Goal: Task Accomplishment & Management: Manage account settings

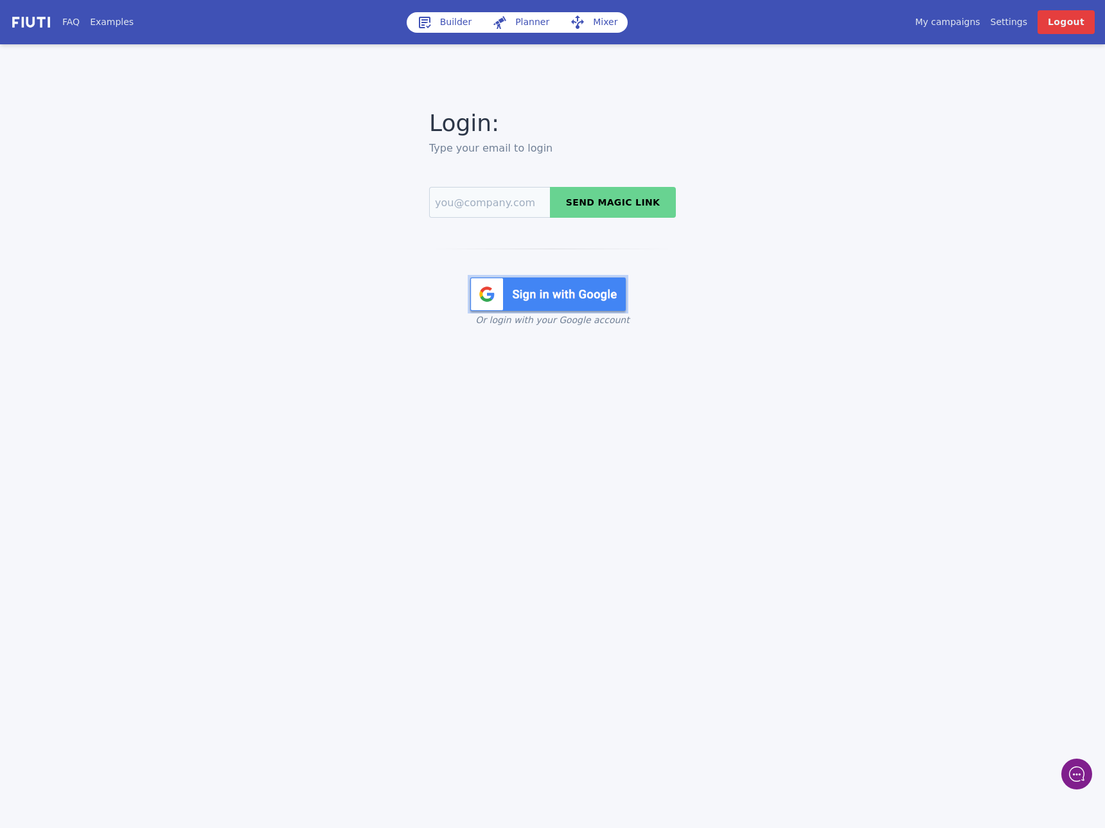
click at [797, 150] on div "Login: Type your email to login Send magic link Login with Google Or login with…" at bounding box center [552, 216] width 699 height 221
click at [890, 206] on div "Login: Type your email to login Send magic link Login with Google Or login with…" at bounding box center [552, 216] width 699 height 221
click at [452, 205] on input "Email" at bounding box center [489, 202] width 121 height 31
paste input "[PERSON_NAME][EMAIL_ADDRESS][PERSON_NAME][DOMAIN_NAME]"
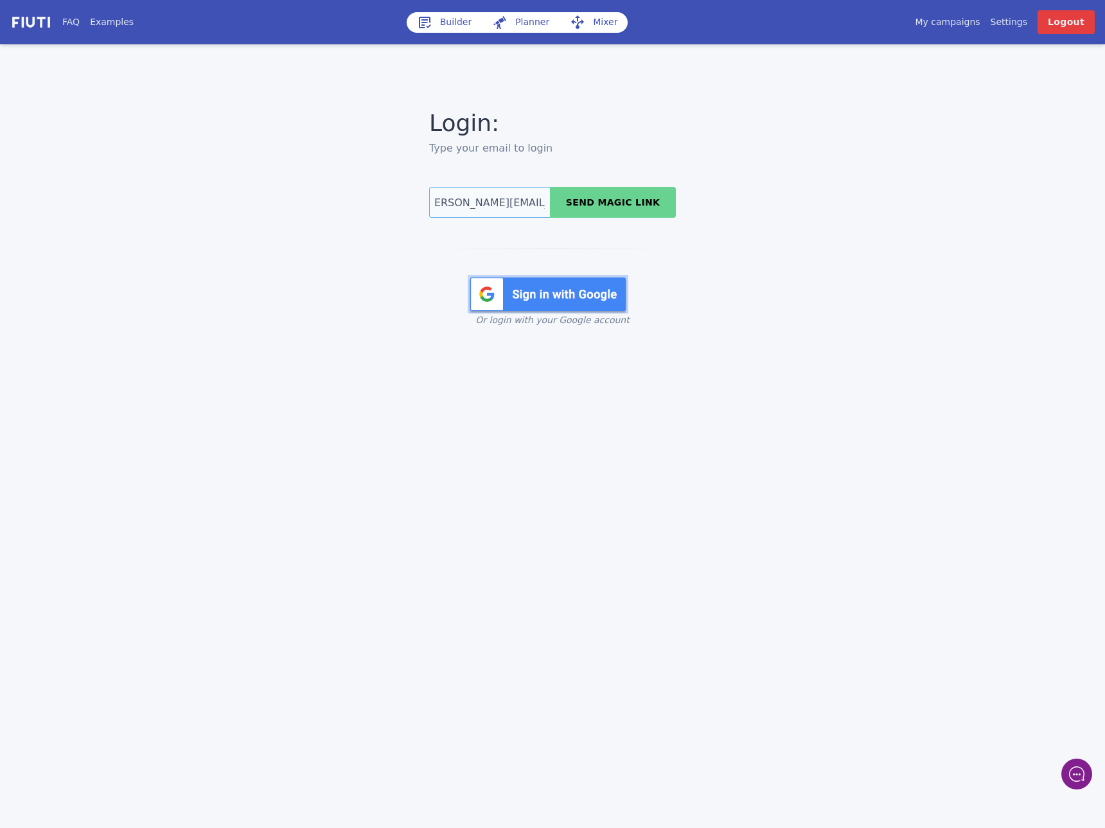
type input "[PERSON_NAME][EMAIL_ADDRESS][PERSON_NAME][DOMAIN_NAME]"
click at [633, 208] on button "Send magic link" at bounding box center [613, 202] width 126 height 31
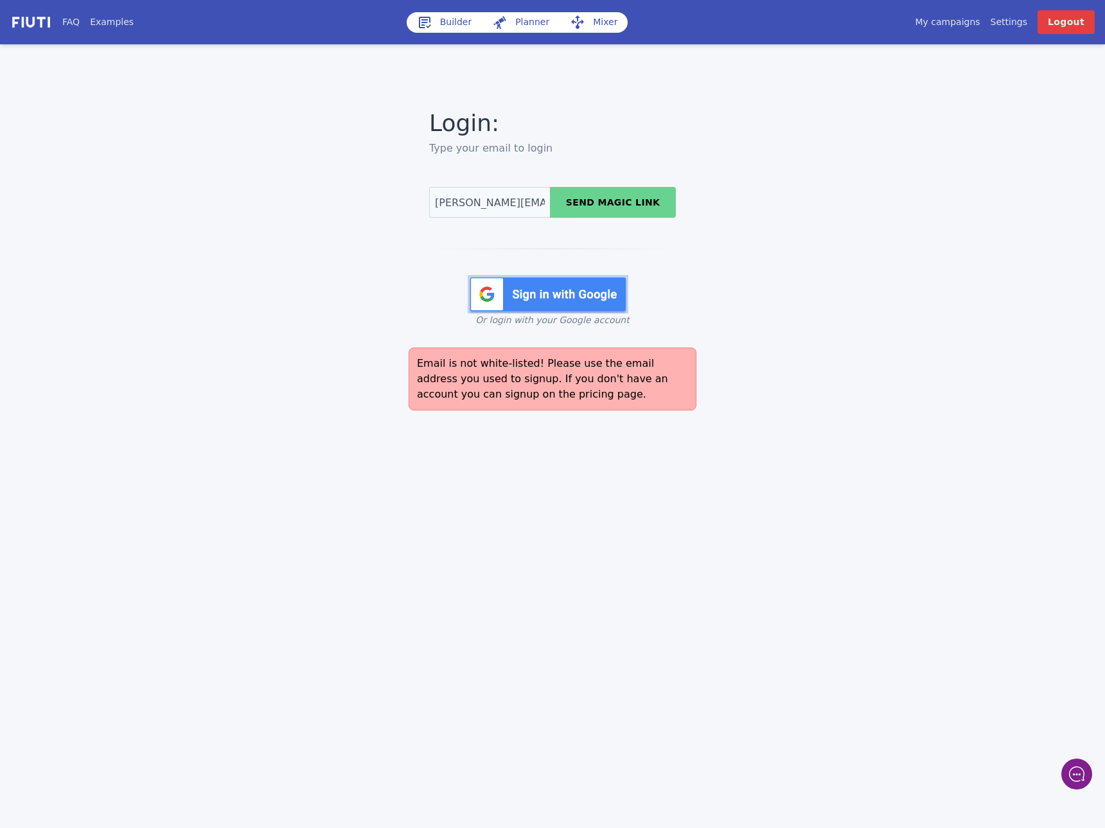
click at [811, 268] on div "Login: Type your email to login debra.nardo@additive.eu Send magic link Login w…" at bounding box center [552, 216] width 699 height 221
click at [1061, 39] on nav "FAQ Examples Builder Planner Mixer My campaigns Price Settings Login Logout" at bounding box center [552, 22] width 1105 height 44
click at [1063, 33] on link "Logout" at bounding box center [1066, 22] width 57 height 24
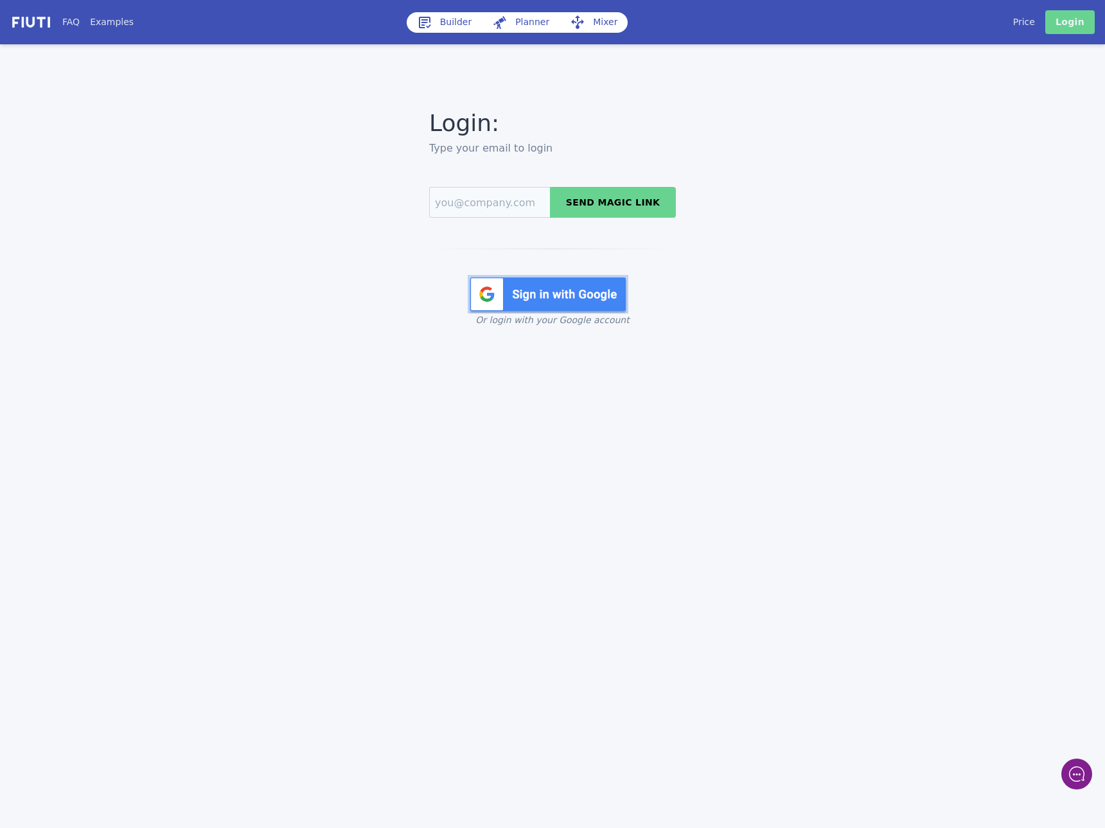
click at [1066, 22] on link "Login" at bounding box center [1069, 22] width 49 height 24
click at [463, 202] on input "Email" at bounding box center [489, 202] width 121 height 31
paste input "advertising@additive.eu"
click at [616, 204] on button "Send magic link" at bounding box center [613, 202] width 126 height 31
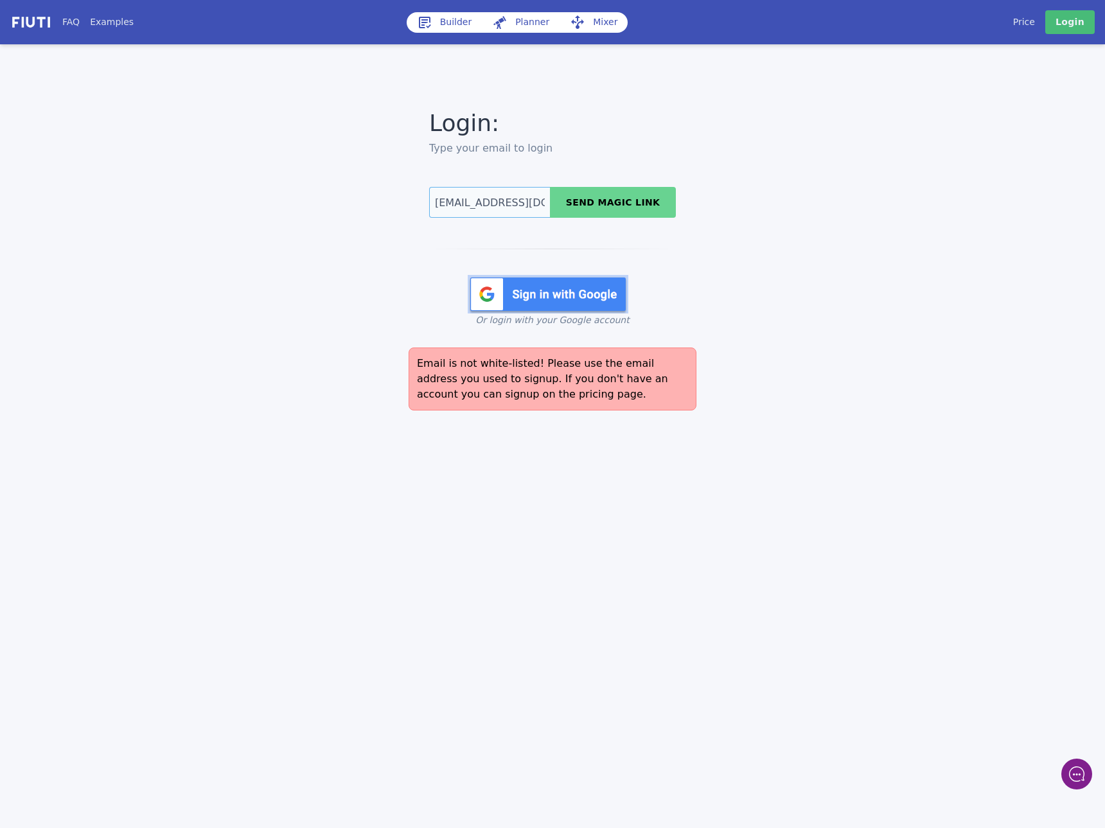
click at [483, 195] on input "advertising@additive.eu" at bounding box center [489, 202] width 121 height 31
click at [471, 203] on input "advertising@additive.eu" at bounding box center [489, 202] width 121 height 31
paste input ".account@additive.eu"
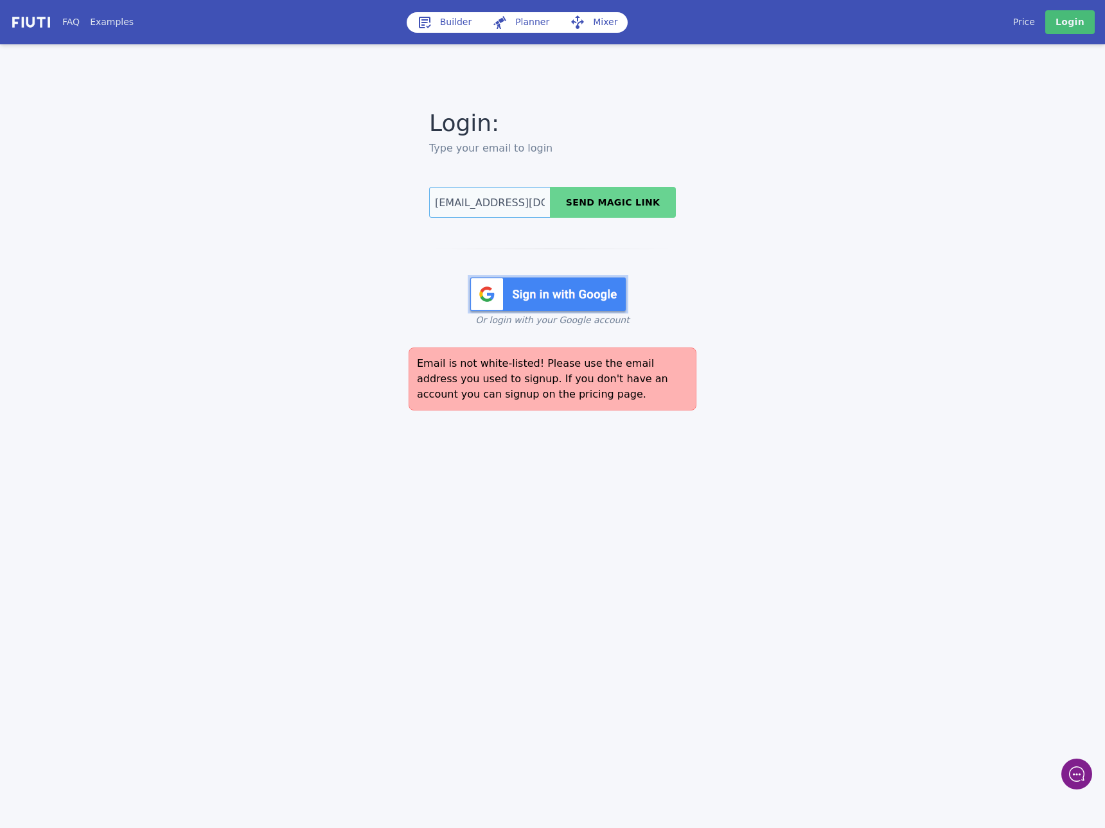
scroll to position [0, 11]
type input "[EMAIL_ADDRESS][DOMAIN_NAME]"
click at [599, 205] on button "Send magic link" at bounding box center [613, 202] width 126 height 31
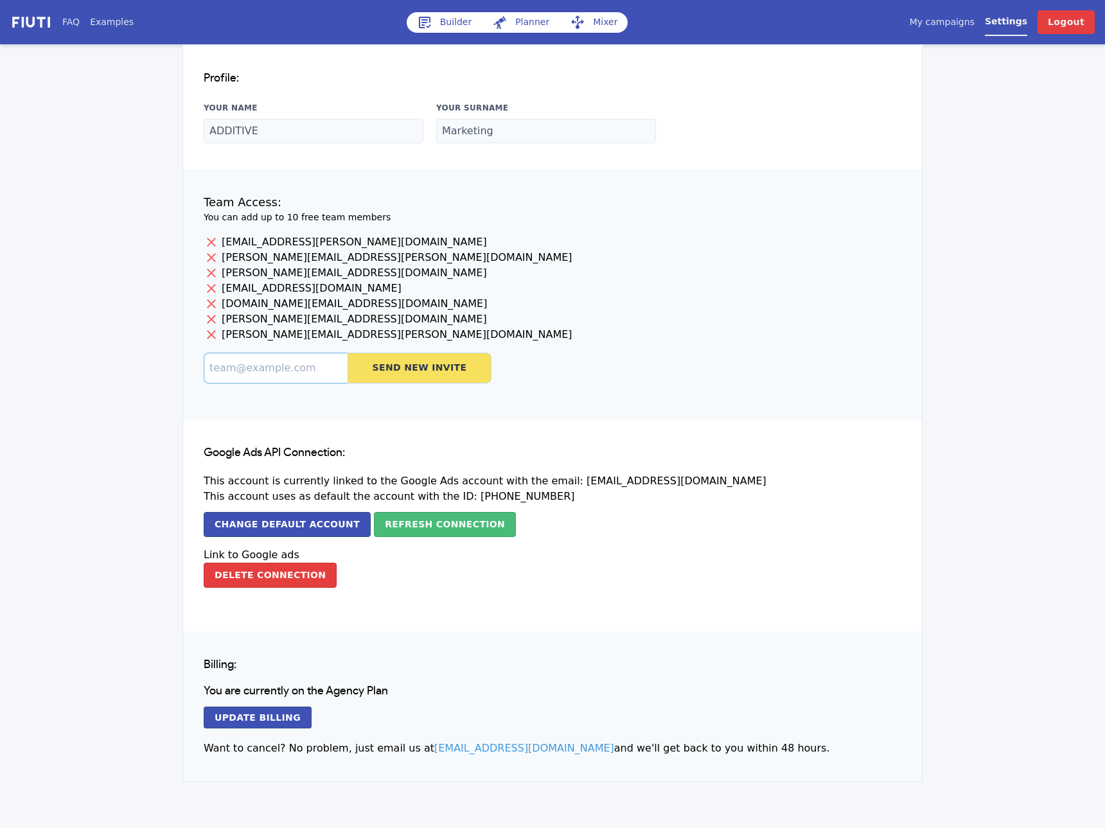
click at [236, 367] on input at bounding box center [276, 368] width 144 height 31
click at [255, 369] on input at bounding box center [276, 368] width 144 height 31
paste input "[PERSON_NAME][EMAIL_ADDRESS][PERSON_NAME][DOMAIN_NAME]"
type input "[PERSON_NAME][EMAIL_ADDRESS][PERSON_NAME][DOMAIN_NAME]"
click at [391, 371] on button "Send New Invite" at bounding box center [420, 368] width 144 height 31
